Goal: Transaction & Acquisition: Purchase product/service

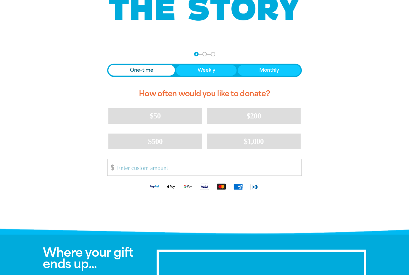
scroll to position [86, 0]
click at [168, 165] on input "Other Amount" at bounding box center [207, 167] width 189 height 16
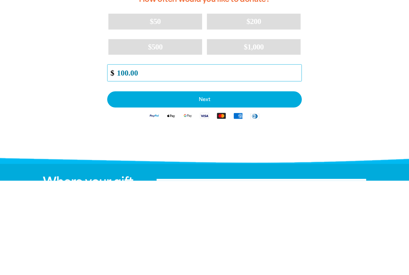
type input "100.00"
click at [236, 186] on button "Next" at bounding box center [204, 194] width 195 height 16
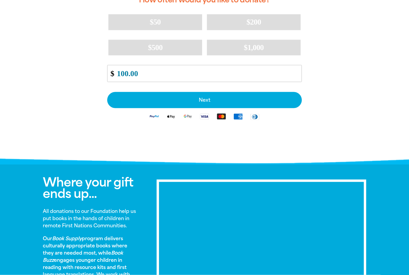
select select "AU"
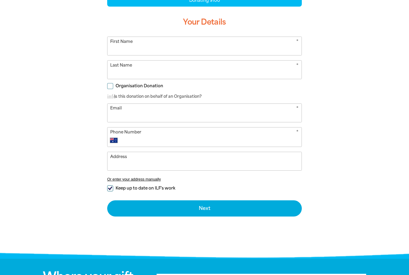
scroll to position [149, 0]
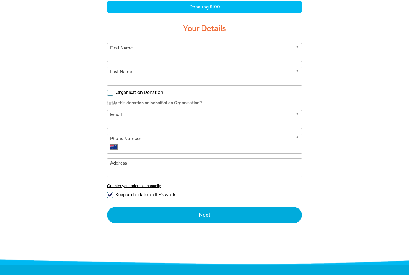
click at [153, 60] on input "First Name" at bounding box center [205, 52] width 194 height 18
type input "[PERSON_NAME]"
click at [175, 75] on input "Last Name" at bounding box center [205, 76] width 194 height 18
type input "Barnetson"
click at [143, 120] on input "Email" at bounding box center [205, 119] width 194 height 18
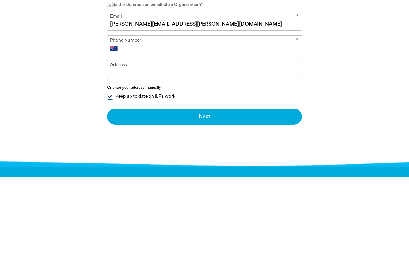
type input "[PERSON_NAME][EMAIL_ADDRESS][PERSON_NAME][DOMAIN_NAME]"
click at [111, 192] on input "Keep up to date on ILF's work" at bounding box center [110, 195] width 6 height 6
checkbox input "false"
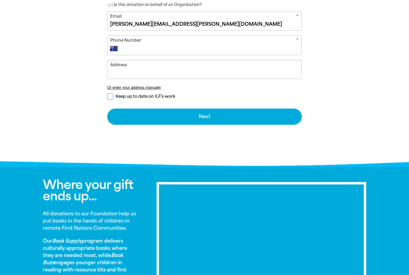
click at [170, 47] on input "Phone Number" at bounding box center [210, 48] width 177 height 7
click at [236, 117] on button "Next chevron_right" at bounding box center [204, 116] width 195 height 16
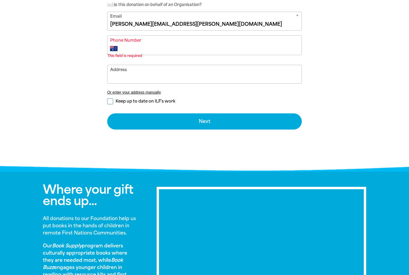
click at [176, 40] on div "* Phone Number International [GEOGRAPHIC_DATA] [GEOGRAPHIC_DATA] [GEOGRAPHIC_DA…" at bounding box center [204, 45] width 195 height 20
click at [142, 52] on input "Phone Number" at bounding box center [210, 48] width 177 height 7
type input "0438 989 204"
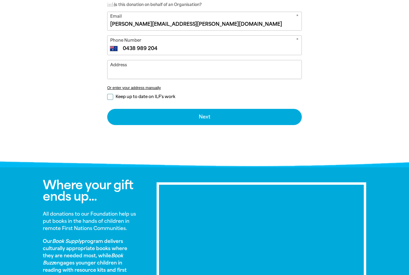
click at [206, 118] on button "Next chevron_right" at bounding box center [204, 117] width 195 height 16
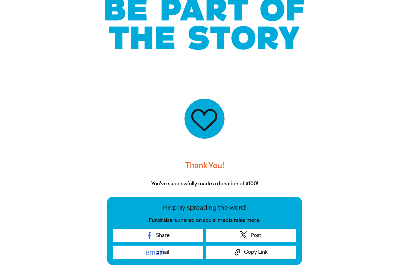
scroll to position [0, 0]
